Goal: Use online tool/utility: Utilize a website feature to perform a specific function

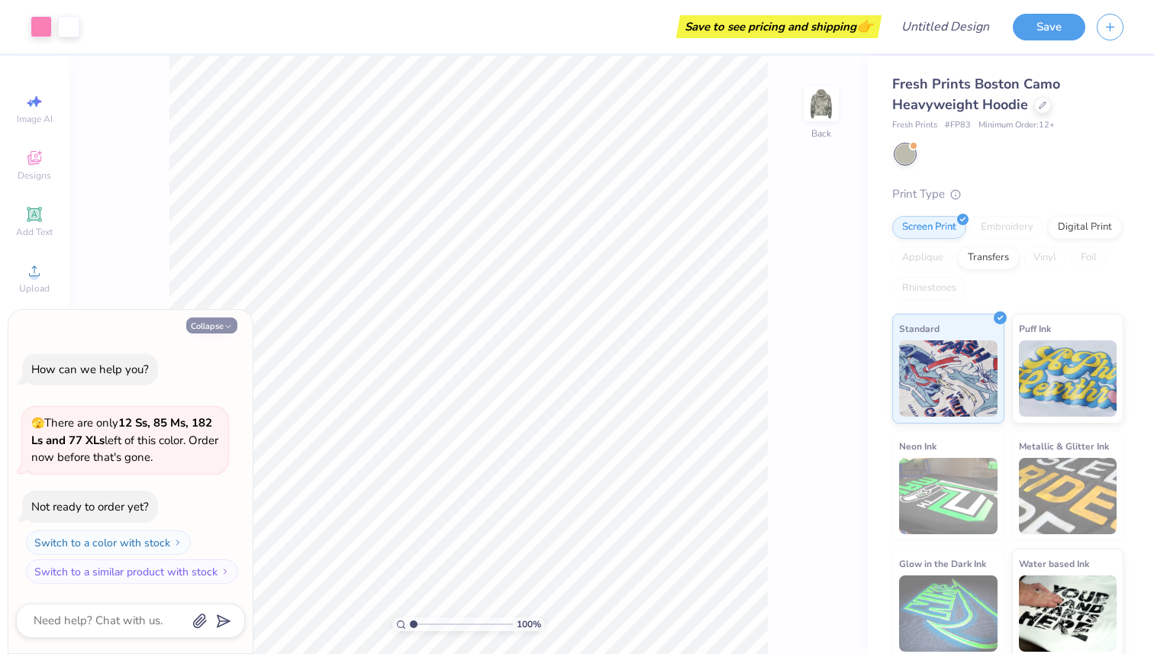
click at [230, 324] on icon "button" at bounding box center [228, 326] width 9 height 9
type textarea "x"
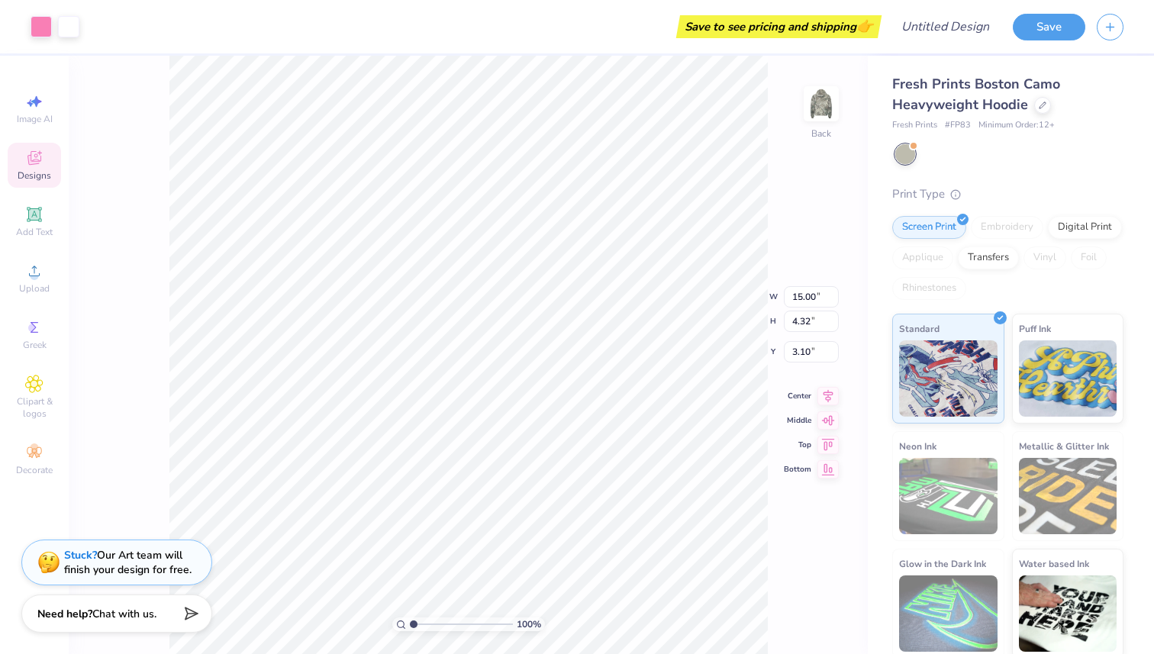
type input "3.00"
type input "11.90"
type input "3.87"
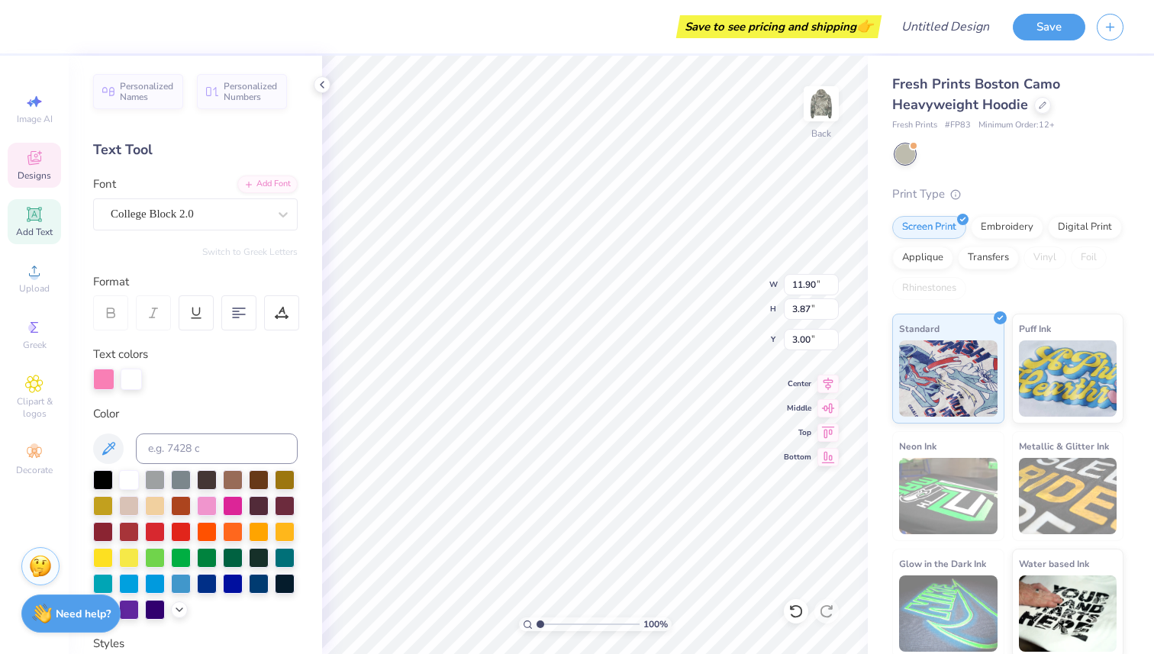
type textarea "Tri Kappa gamma"
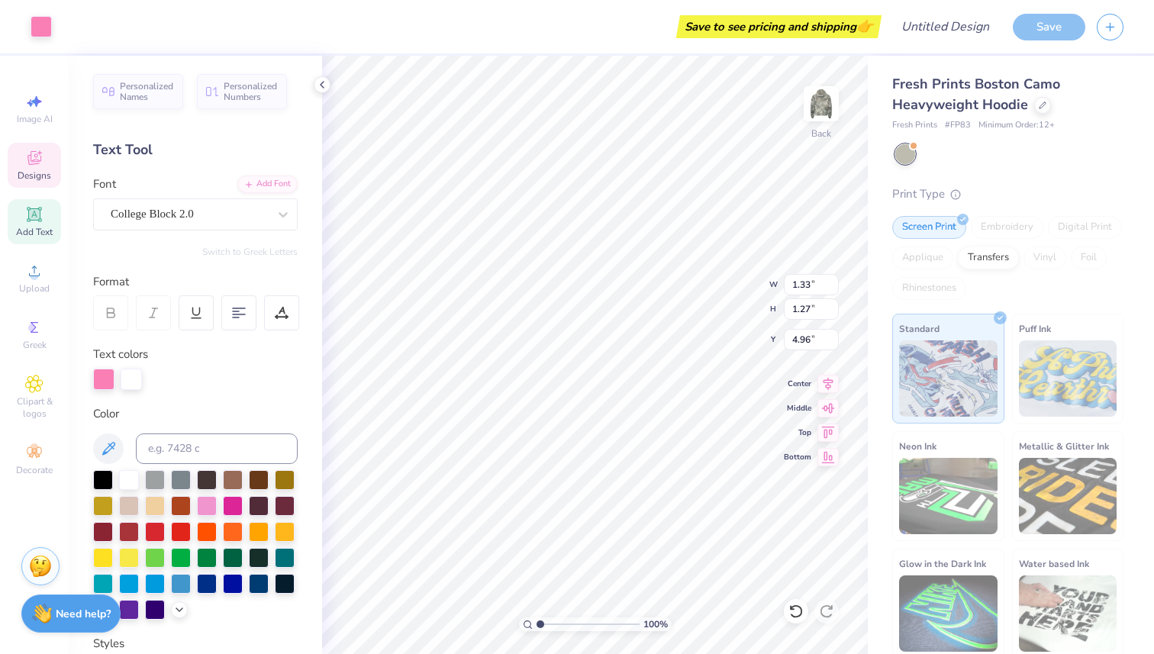
type input "19.39"
type input "4.63"
type input "2.62"
type textarea "Tri Kappa gamma"
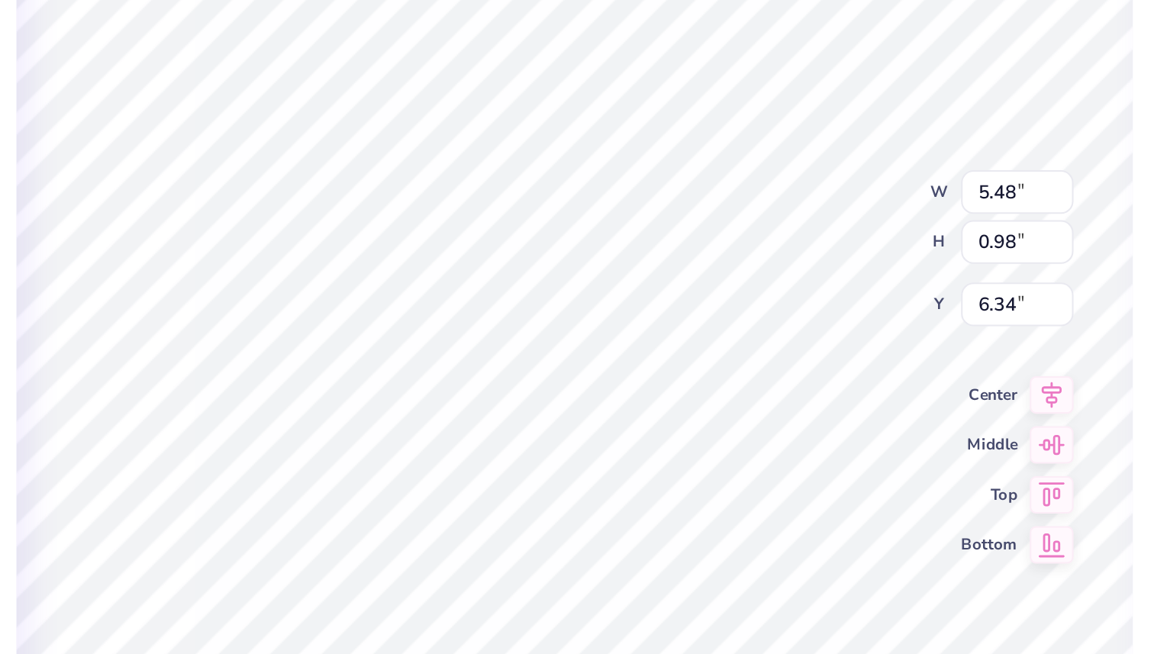
type input "7.50"
type input "11.18"
type input "6.11"
type input "1.79"
type textarea "Tri Kappa gamma"
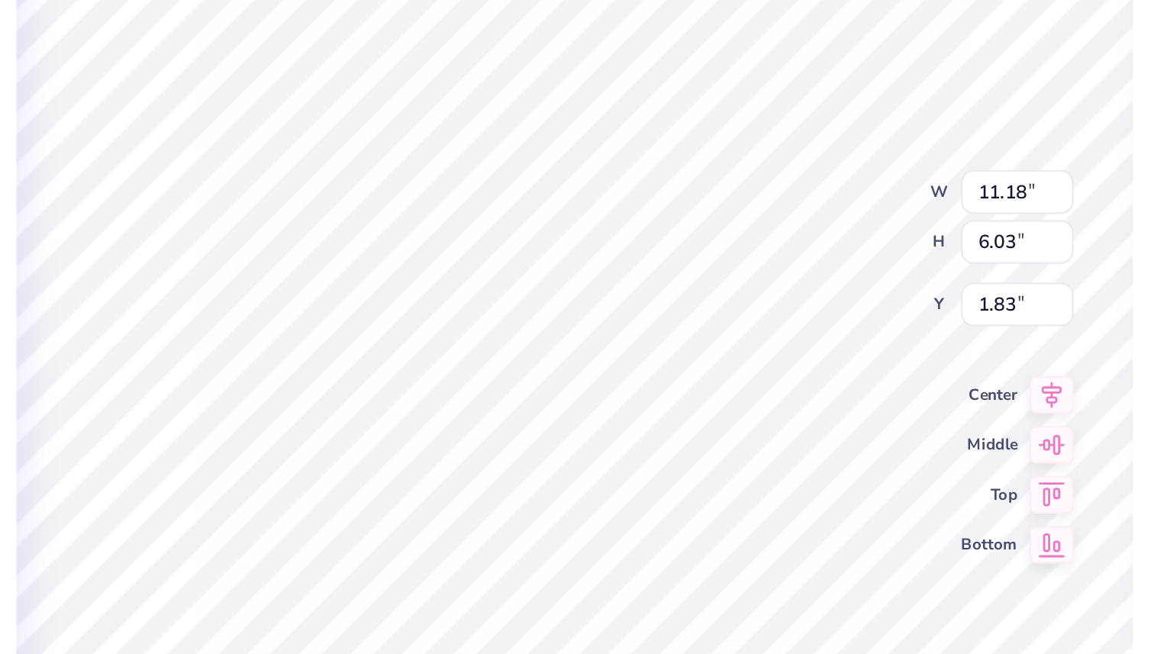
type input "1.46"
type input "1.54"
type input "1.47"
type input "4.85"
type input "5.23"
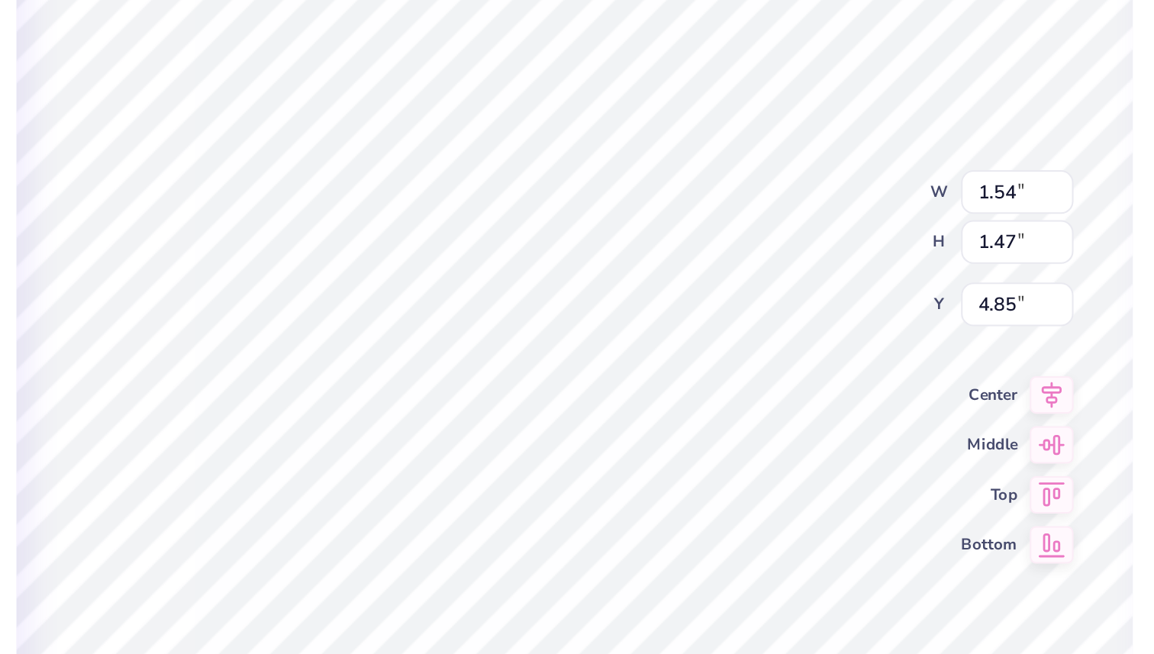
type input "5.23"
type input "5.48"
type input "0.98"
type input "7.50"
type textarea "est 1986"
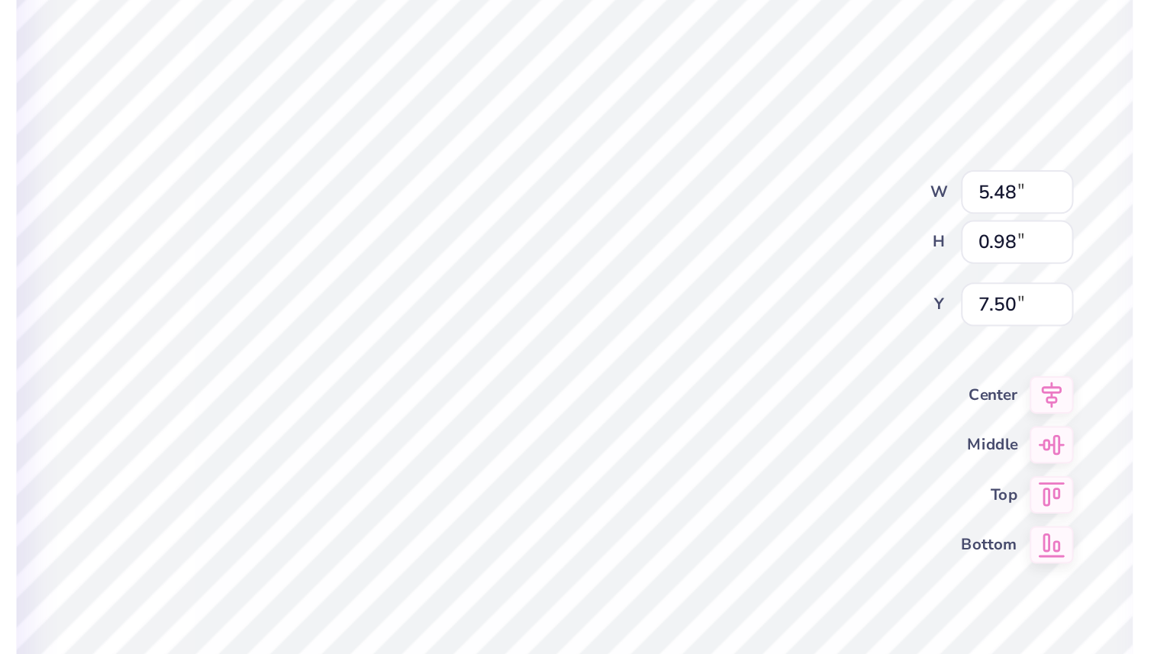
scroll to position [0, 2]
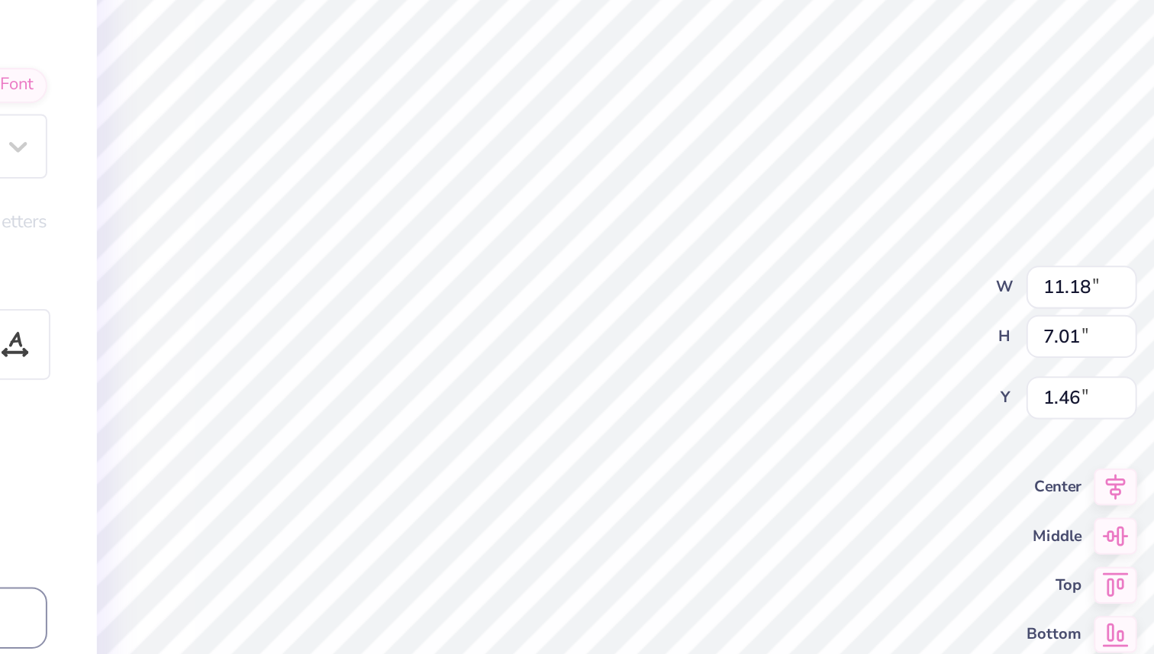
type input "1.47"
type input "0.86"
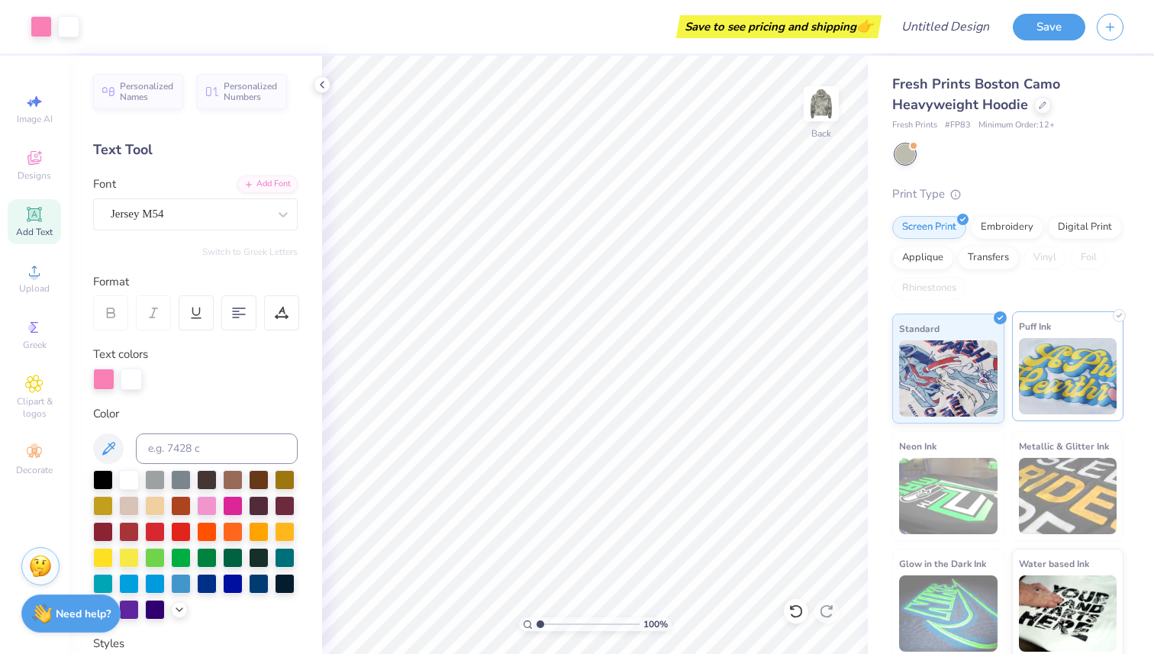
scroll to position [5, 0]
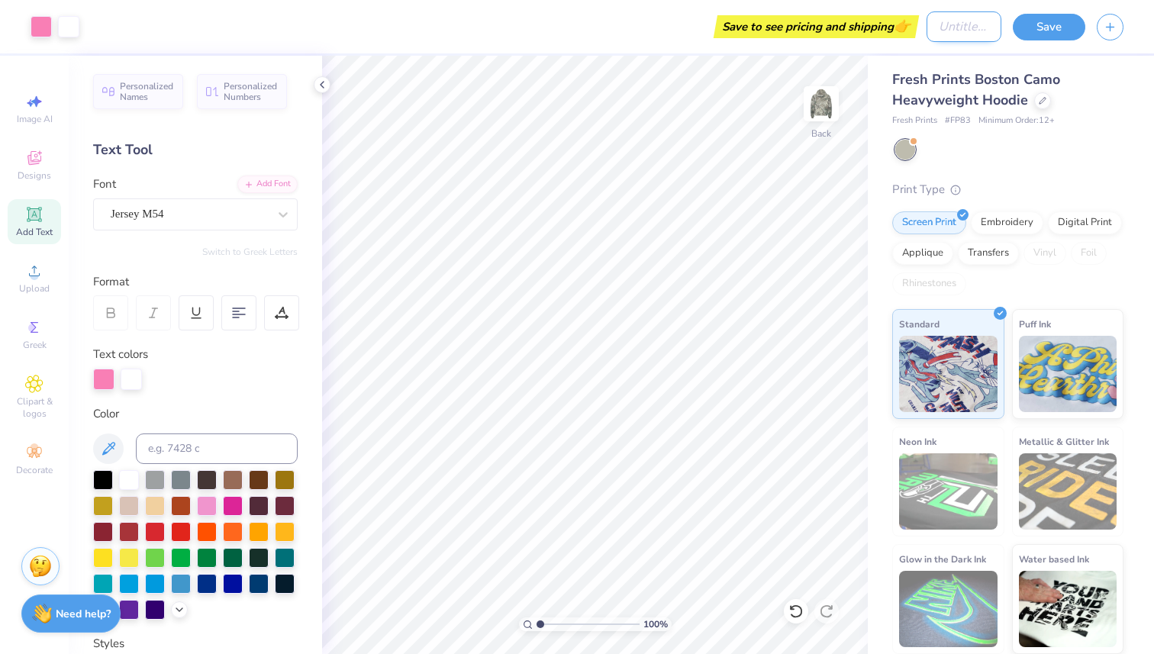
click at [946, 24] on input "Design Title" at bounding box center [964, 26] width 75 height 31
type input "Merch fall #5"
click at [1044, 29] on button "Save" at bounding box center [1049, 24] width 73 height 27
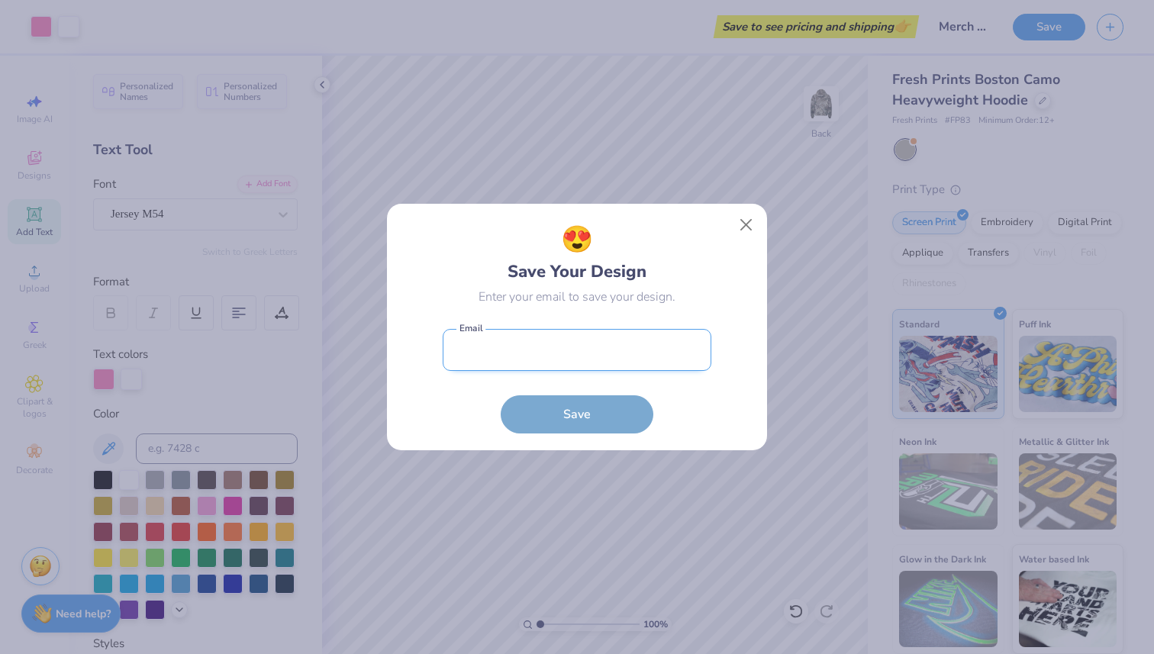
click at [564, 353] on input "email" at bounding box center [577, 350] width 269 height 42
type input "[EMAIL_ADDRESS][DOMAIN_NAME]"
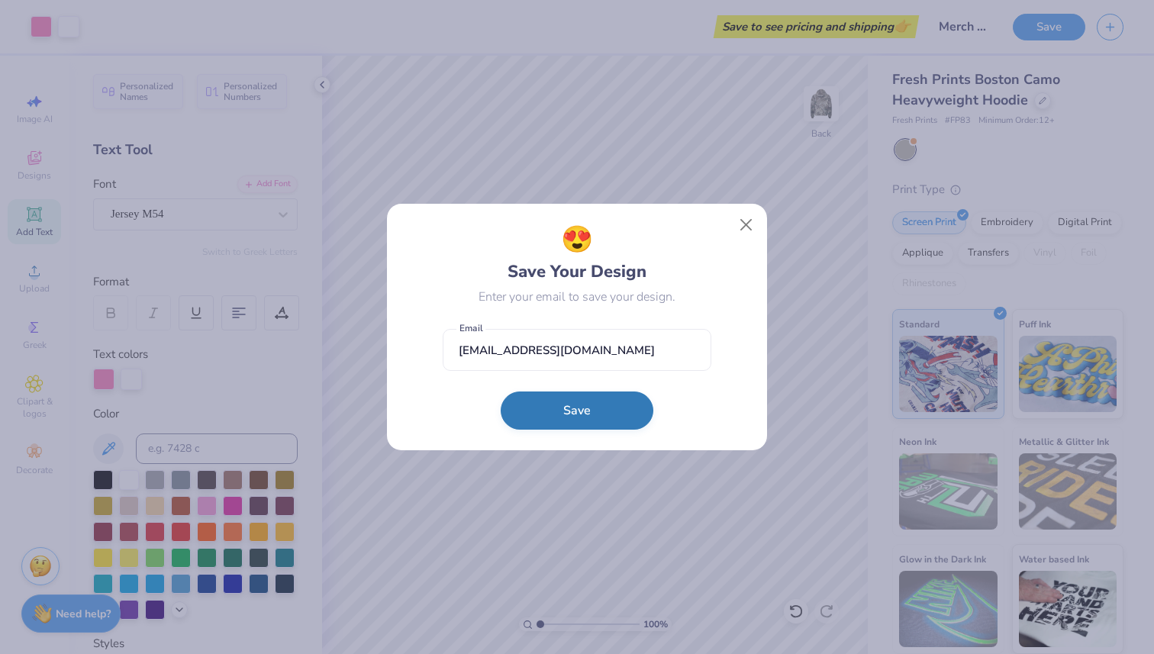
click at [569, 410] on button "Save" at bounding box center [577, 411] width 153 height 38
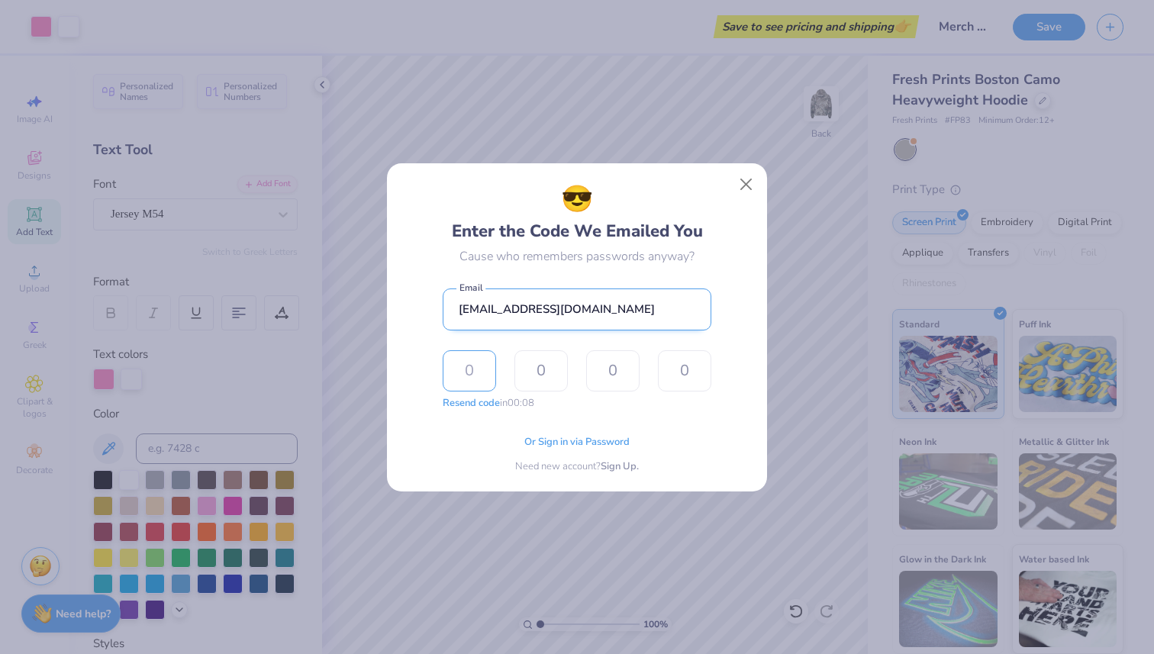
type input "4"
type input "6"
type input "5"
type input "6"
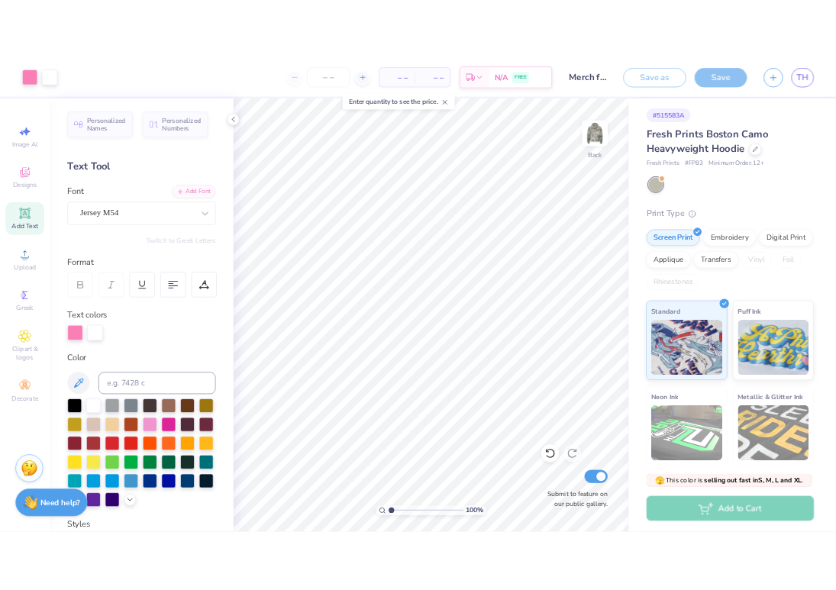
scroll to position [30, 0]
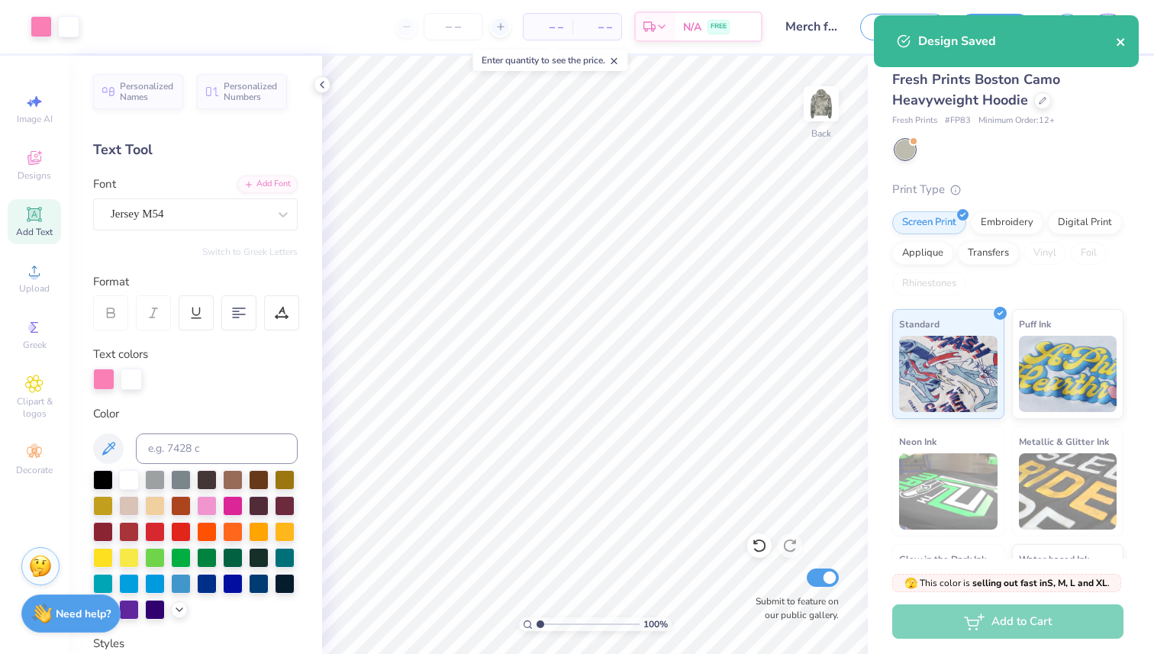
click at [1115, 42] on div "Design Saved" at bounding box center [1006, 41] width 265 height 52
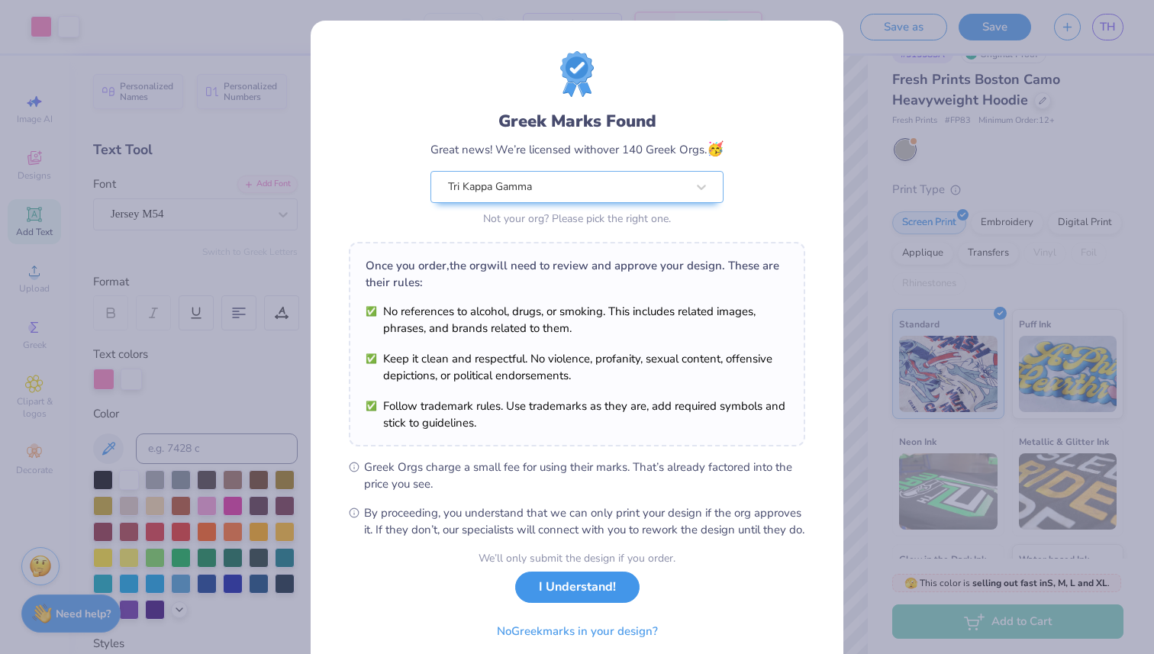
click at [568, 603] on button "I Understand!" at bounding box center [577, 587] width 124 height 31
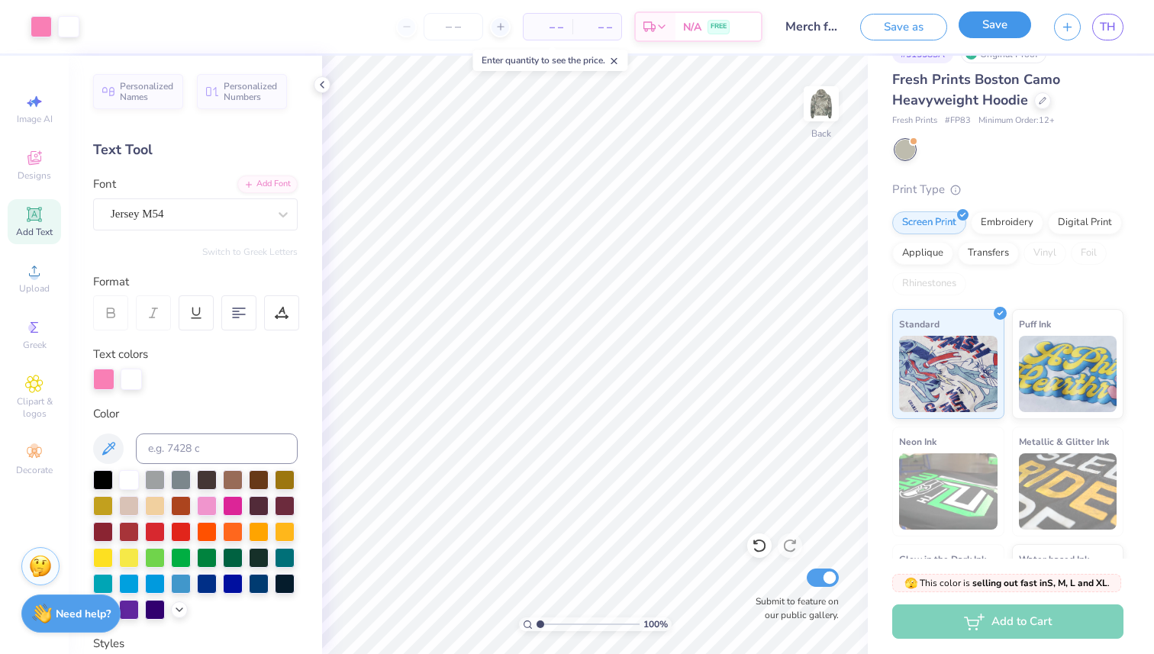
click at [969, 31] on button "Save" at bounding box center [995, 24] width 73 height 27
click at [423, 27] on input "number" at bounding box center [422, 26] width 60 height 27
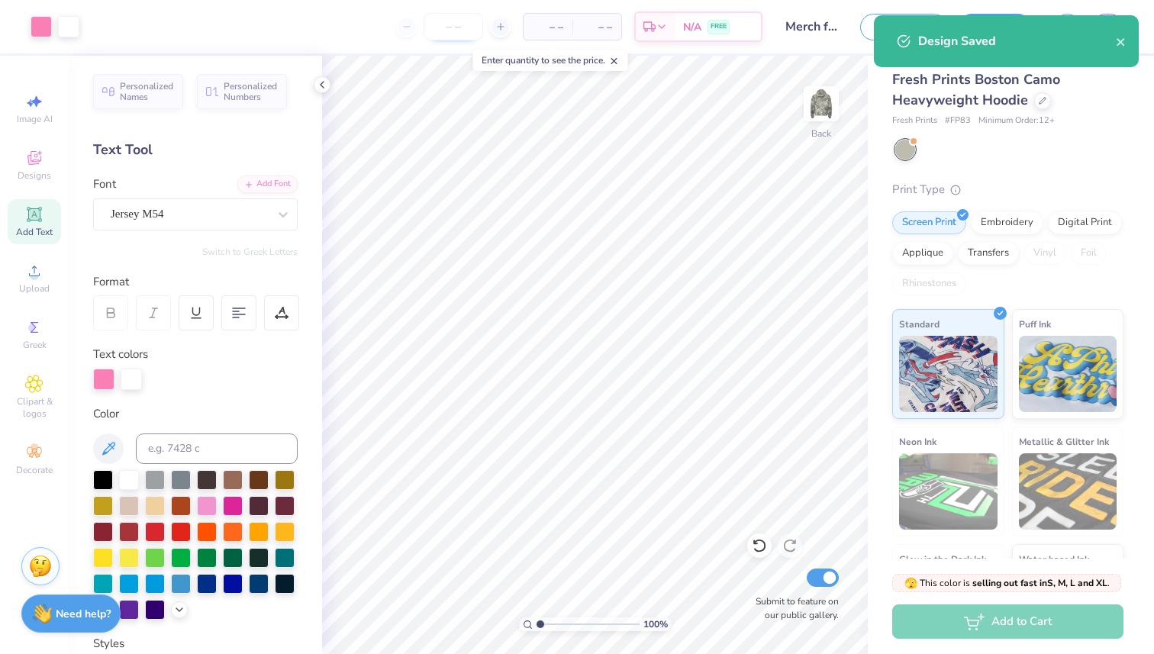
click at [440, 32] on input "number" at bounding box center [454, 26] width 60 height 27
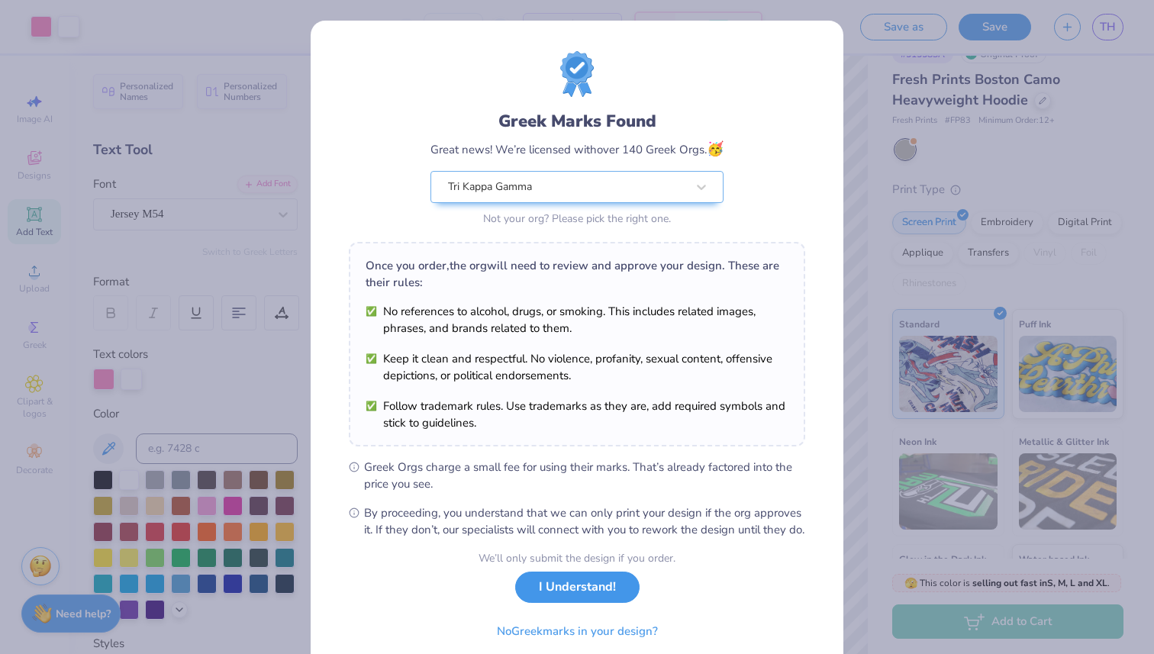
click at [558, 603] on button "I Understand!" at bounding box center [577, 587] width 124 height 31
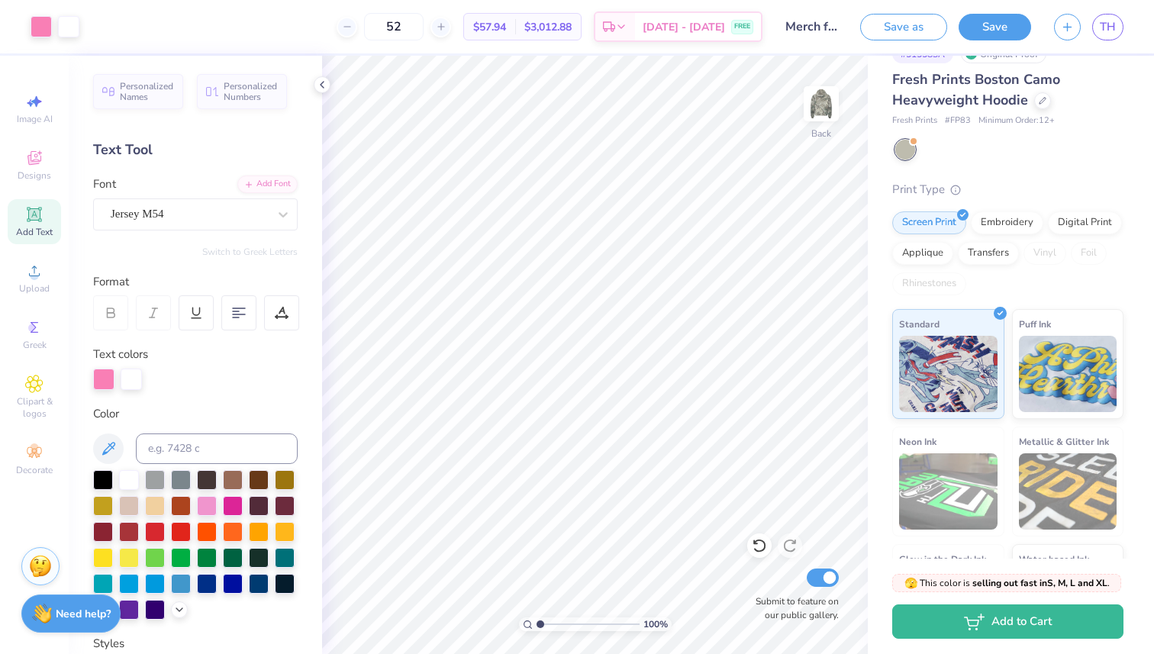
type input "52"
